Goal: Task Accomplishment & Management: Use online tool/utility

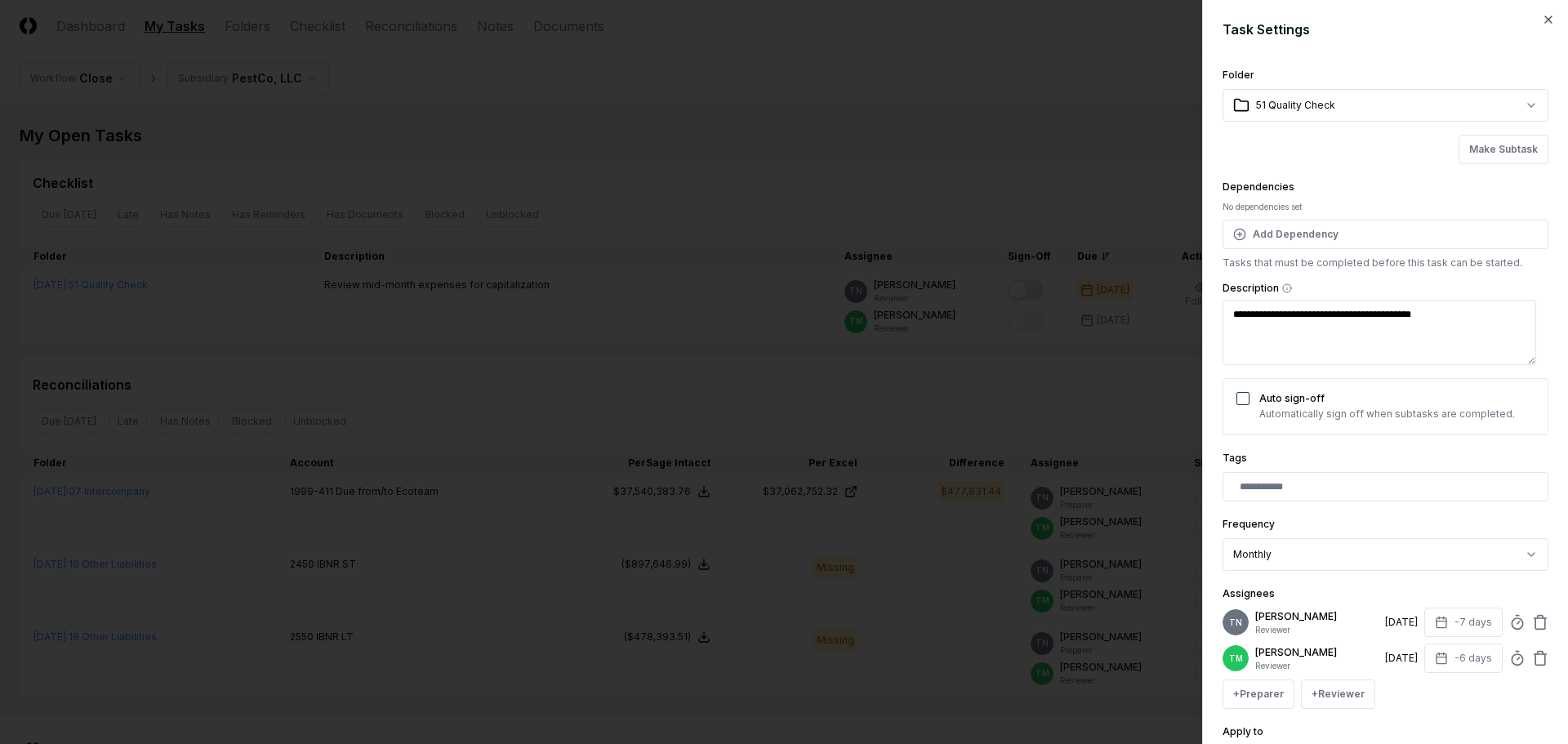
click at [1004, 130] on body "CloseCore Dashboard My Tasks Folders Checklist Reconciliations Notes Documents …" at bounding box center [778, 406] width 1556 height 813
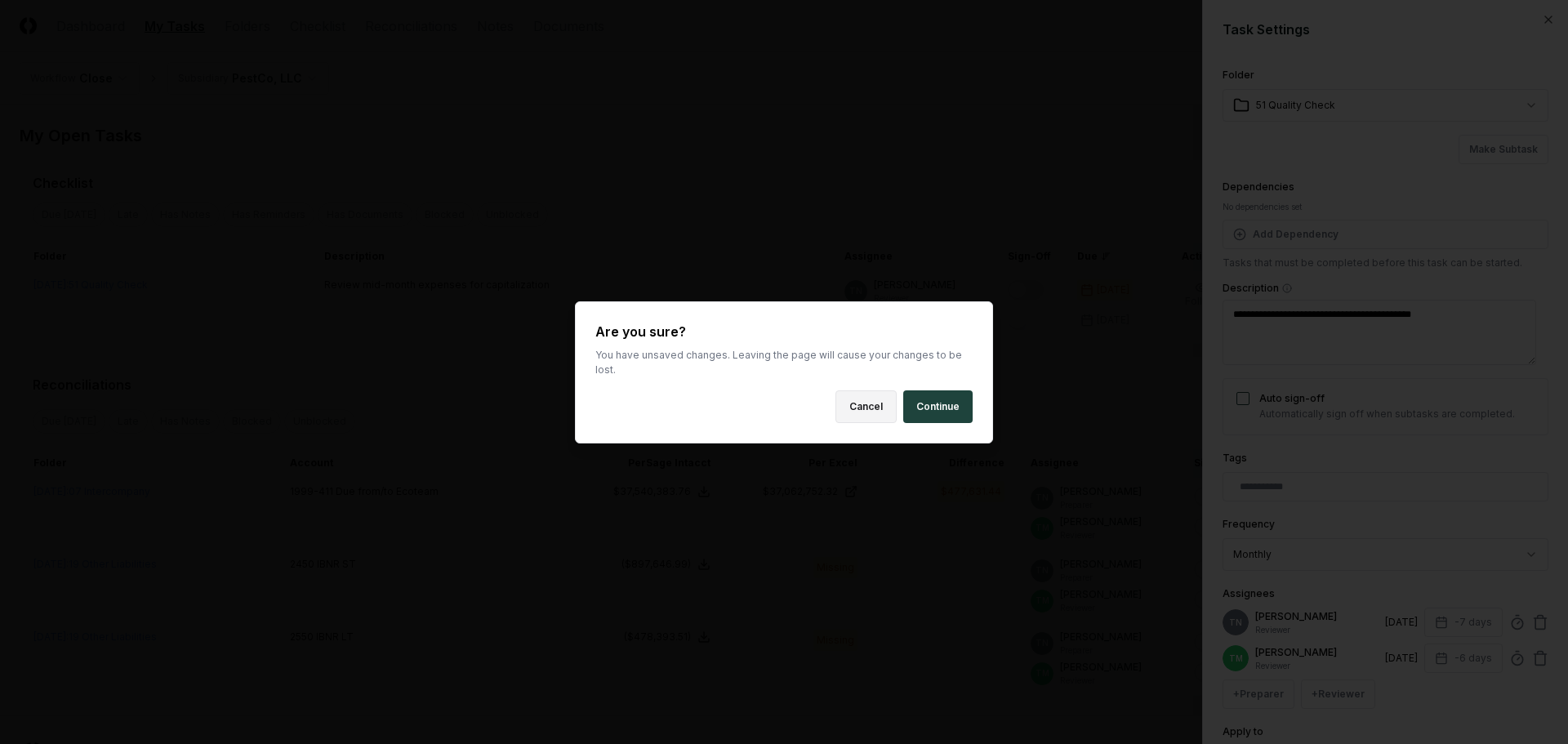
click at [862, 393] on button "Cancel" at bounding box center [867, 406] width 62 height 32
click at [791, 111] on body "CloseCore Dashboard My Tasks Folders Checklist Reconciliations Notes Documents …" at bounding box center [778, 406] width 1556 height 813
click at [922, 401] on button "Continue" at bounding box center [937, 406] width 69 height 32
type textarea "*"
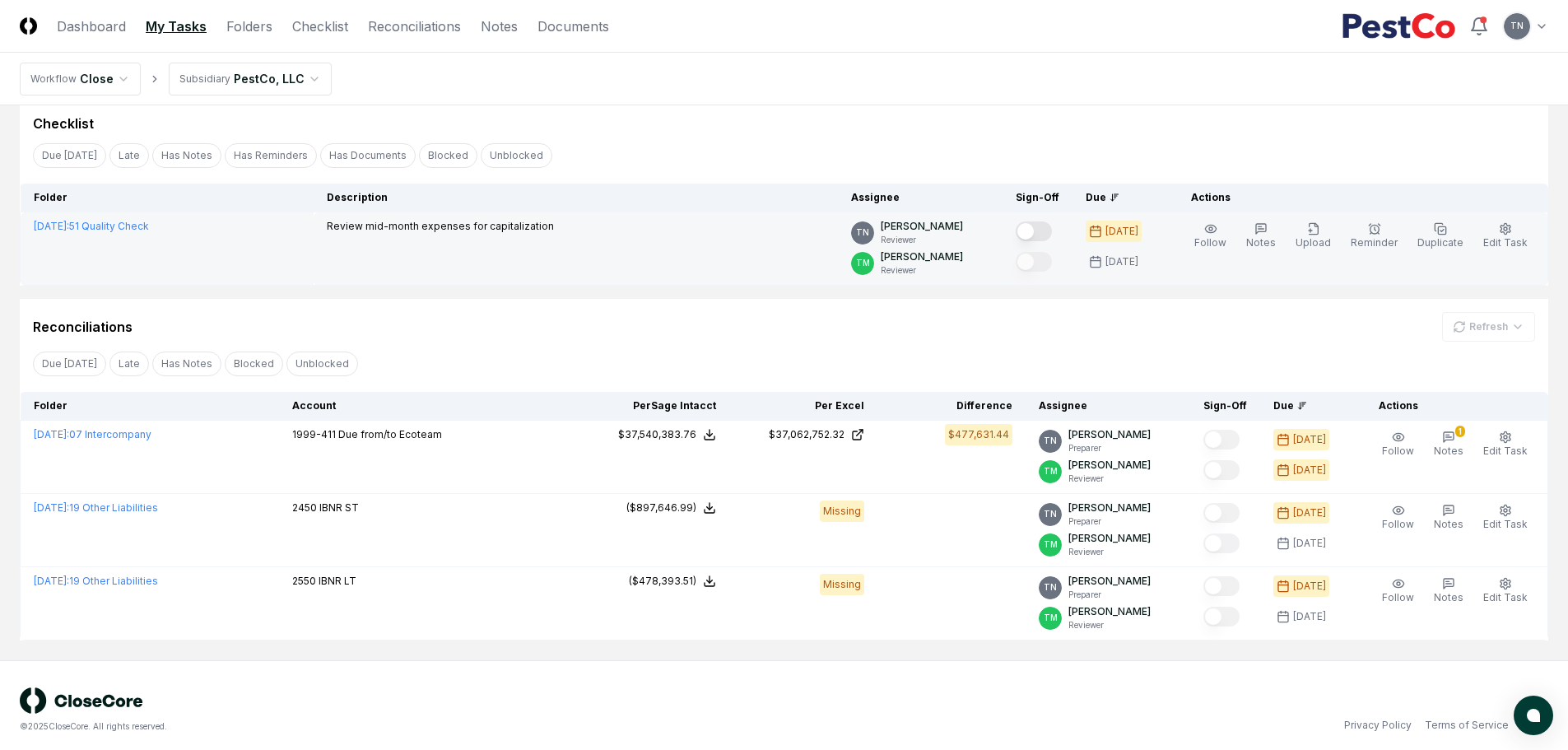
scroll to position [70, 0]
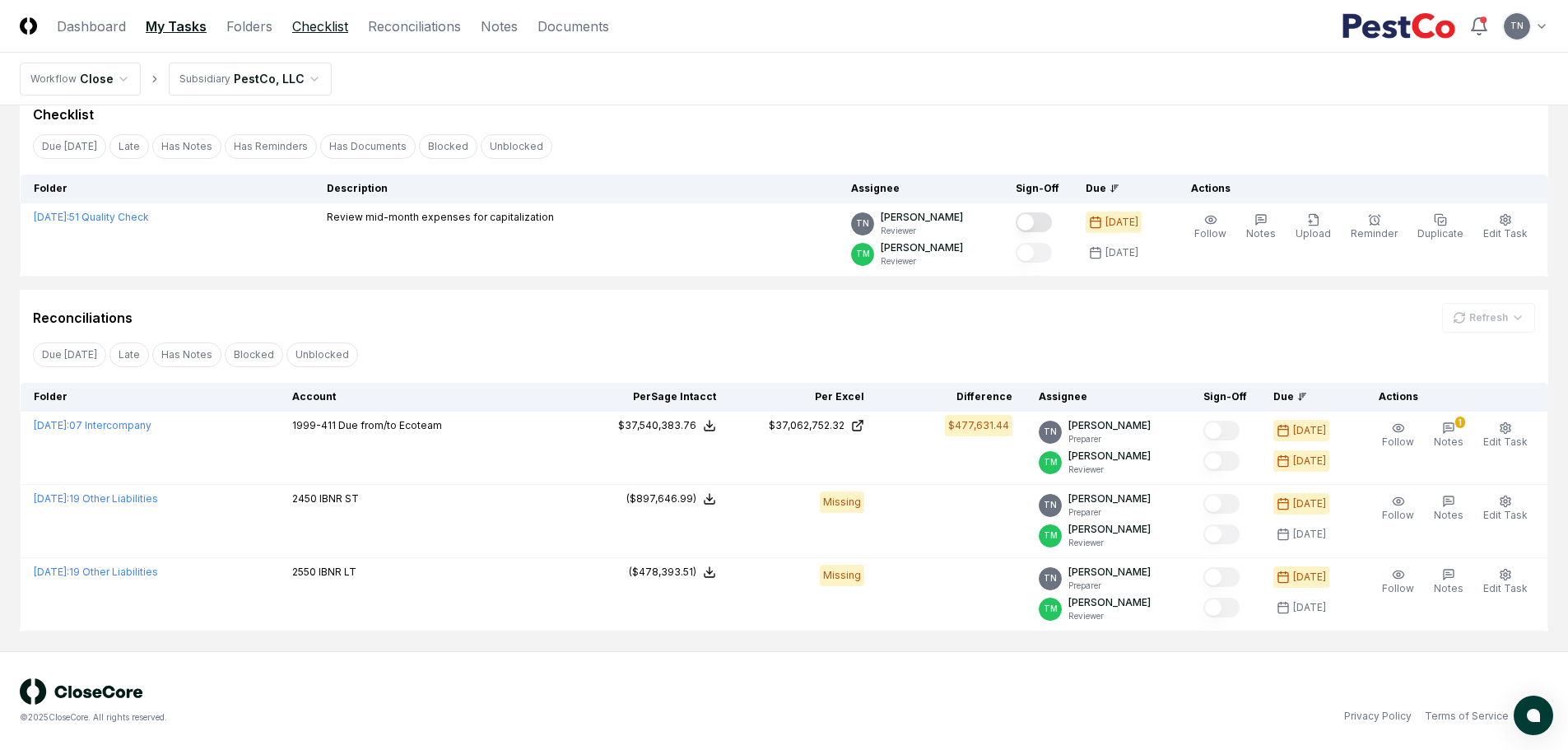
click at [318, 23] on link "Checklist" at bounding box center [320, 27] width 56 height 20
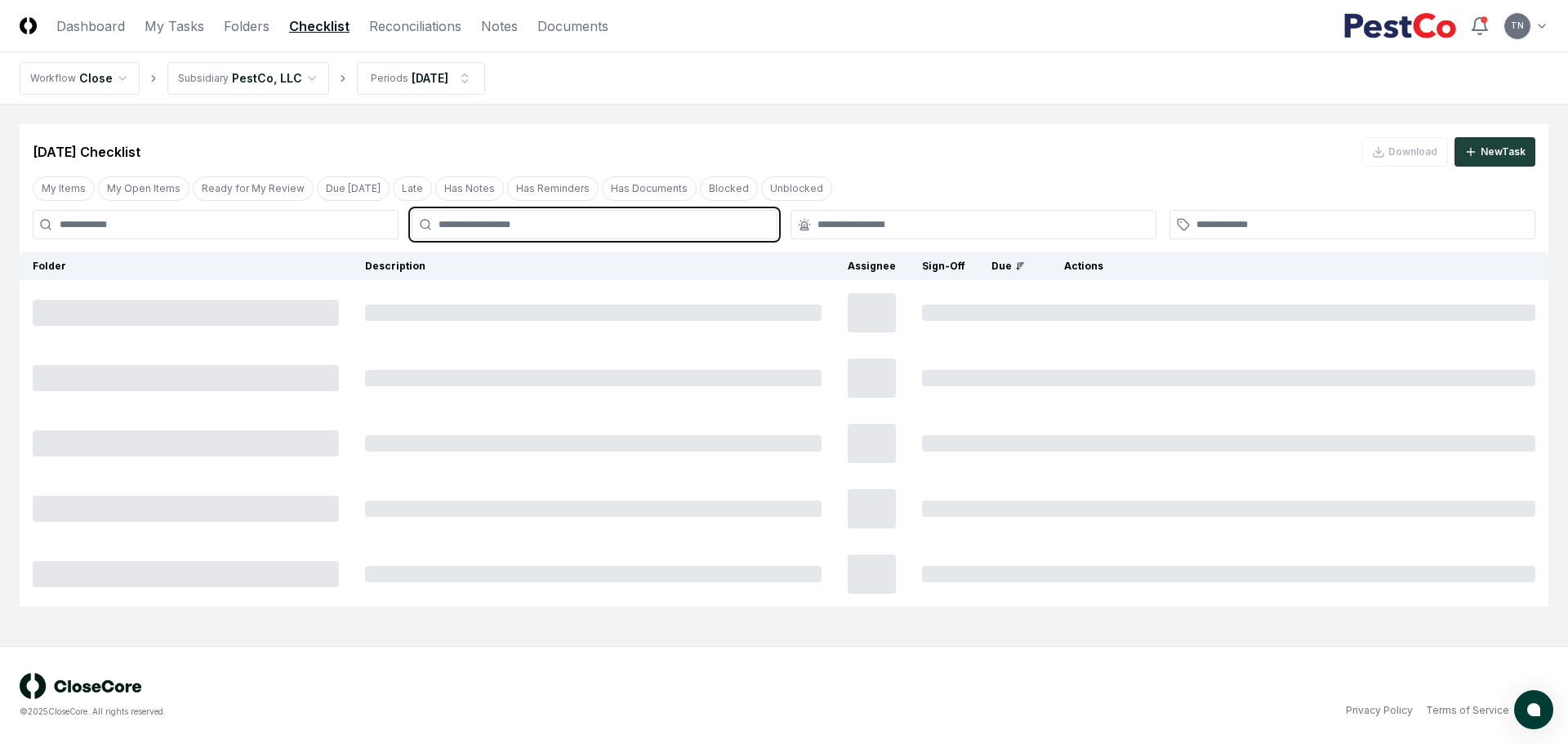
click at [490, 227] on input "text" at bounding box center [602, 224] width 329 height 15
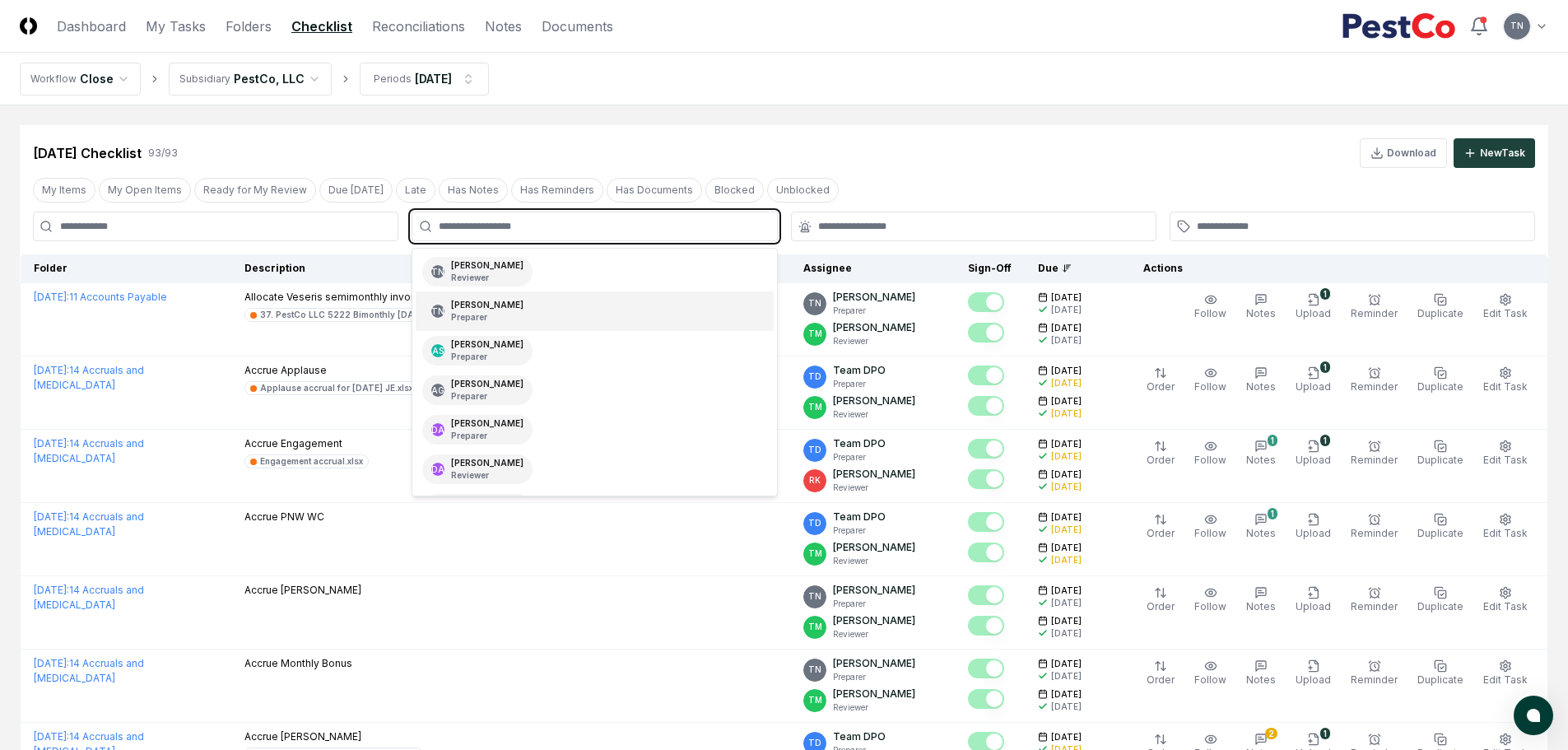
click at [495, 311] on p "Preparer" at bounding box center [487, 317] width 72 height 13
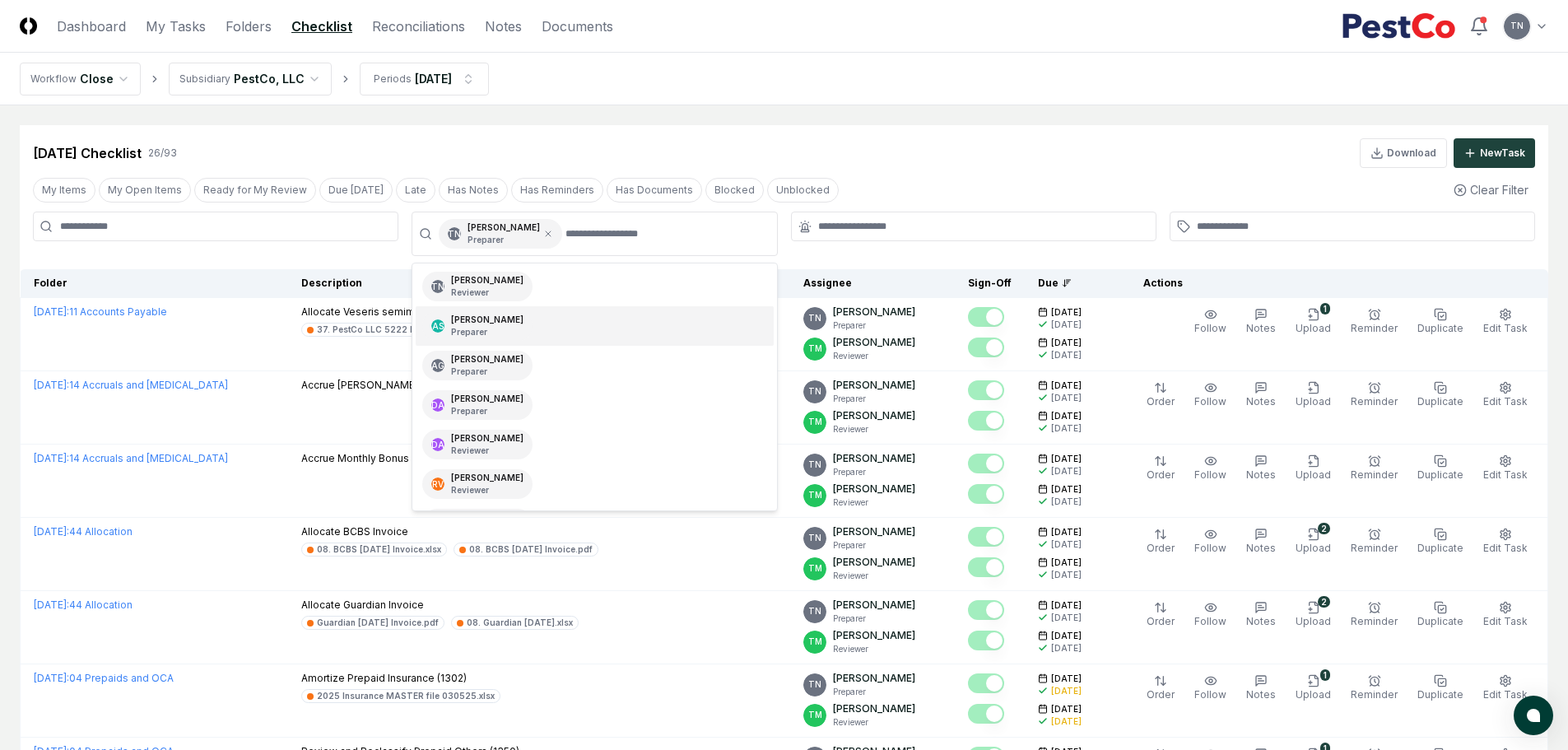
click at [1002, 162] on div "Jul 2025 Checklist 26 / 93 Download New Task" at bounding box center [784, 153] width 1502 height 29
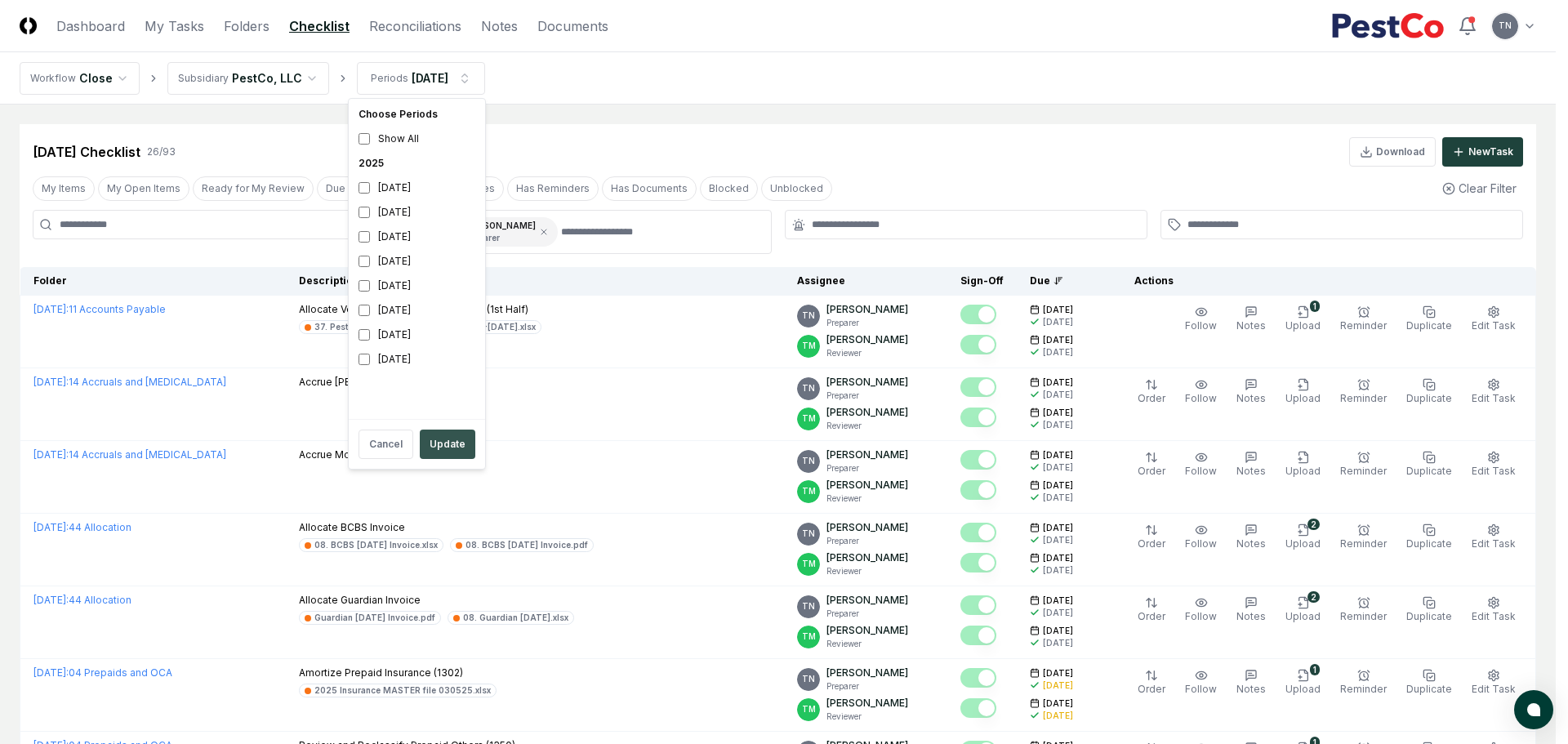
click at [438, 443] on button "Update" at bounding box center [448, 444] width 56 height 29
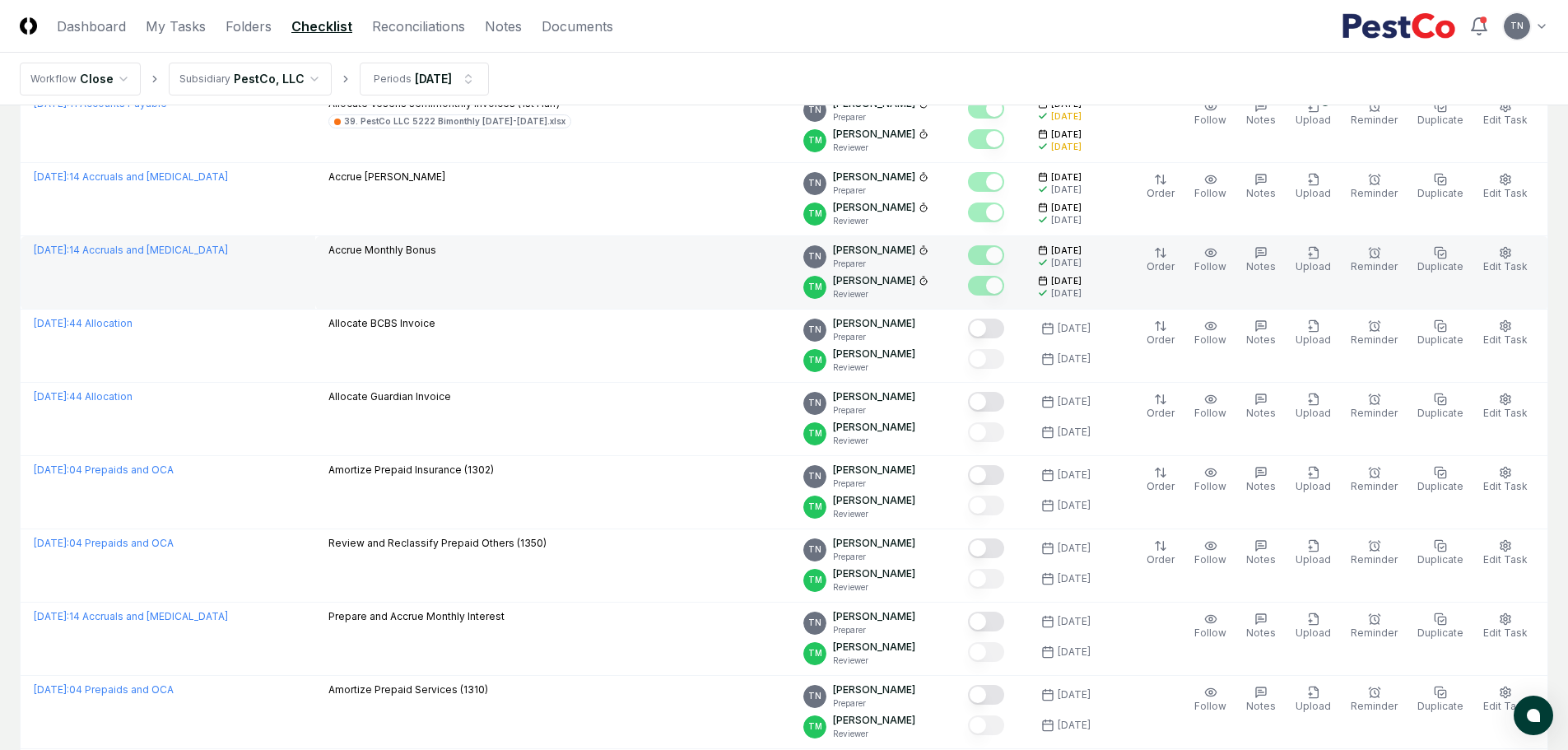
scroll to position [247, 0]
